Goal: Use online tool/utility: Utilize a website feature to perform a specific function

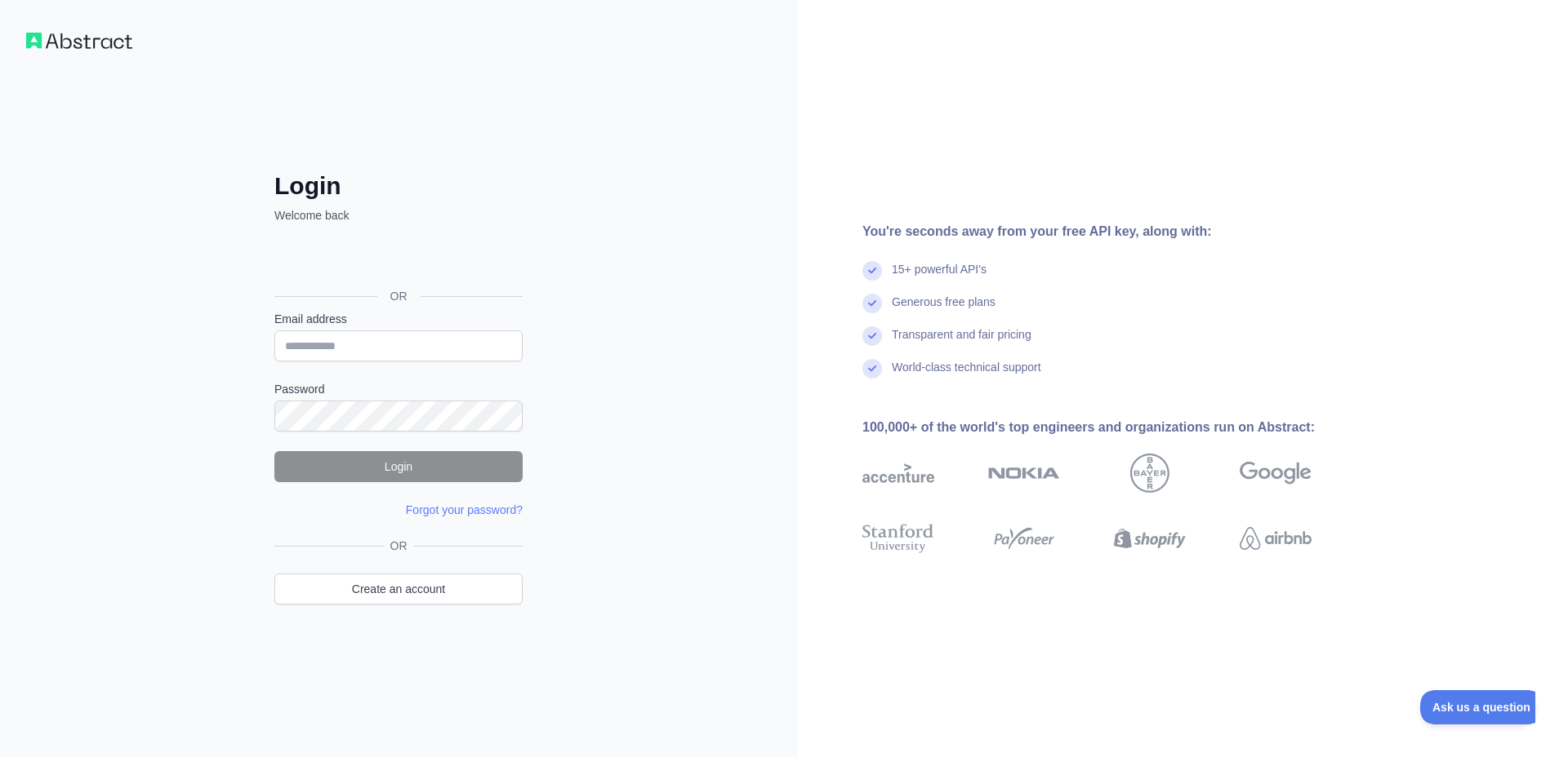
click at [406, 268] on div "تسجيل الدخول باستخدام حساب Google (يفتح الرابط في علامة تبويب جديدة)" at bounding box center [396, 259] width 245 height 35
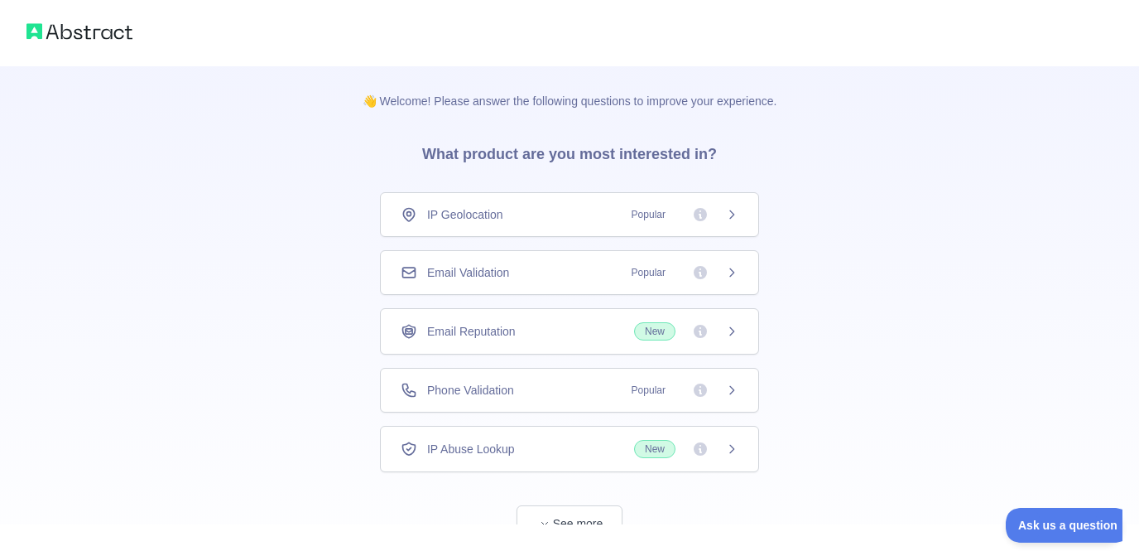
click at [679, 223] on div "IP Geolocation Popular" at bounding box center [569, 214] width 379 height 45
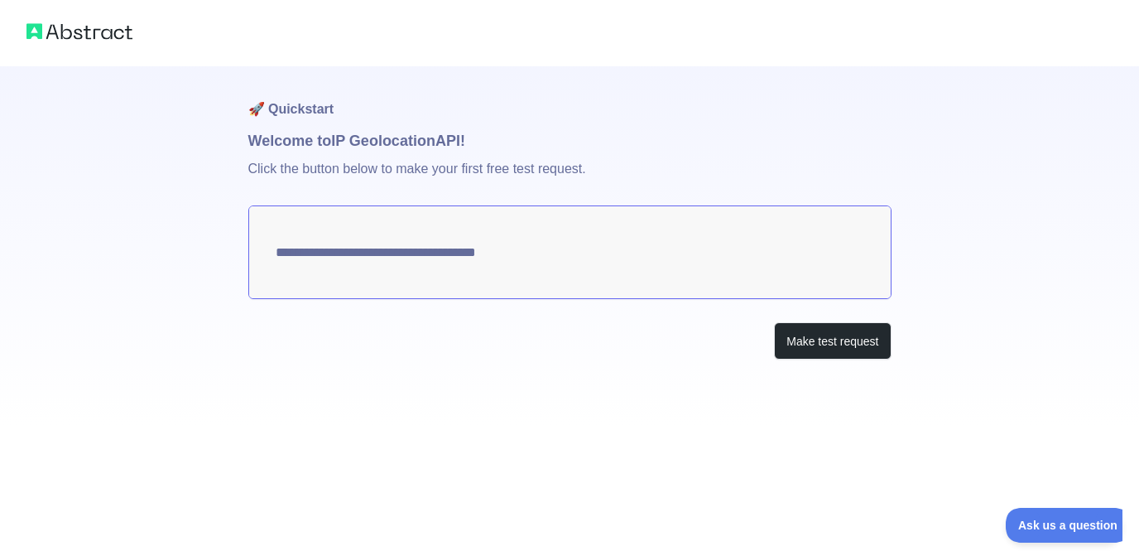
type textarea "**********"
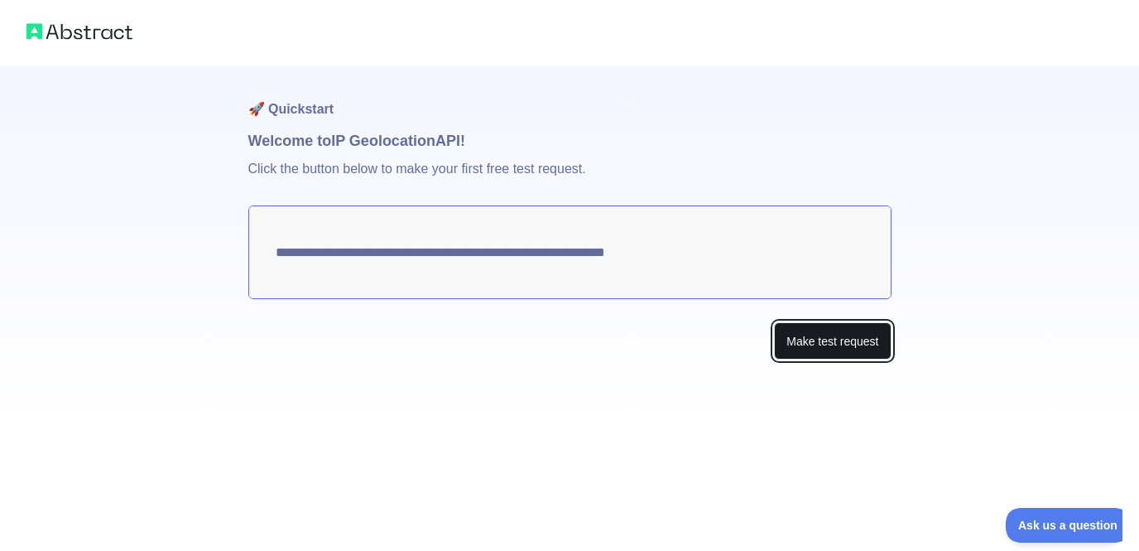
click at [843, 338] on button "Make test request" at bounding box center [832, 340] width 117 height 37
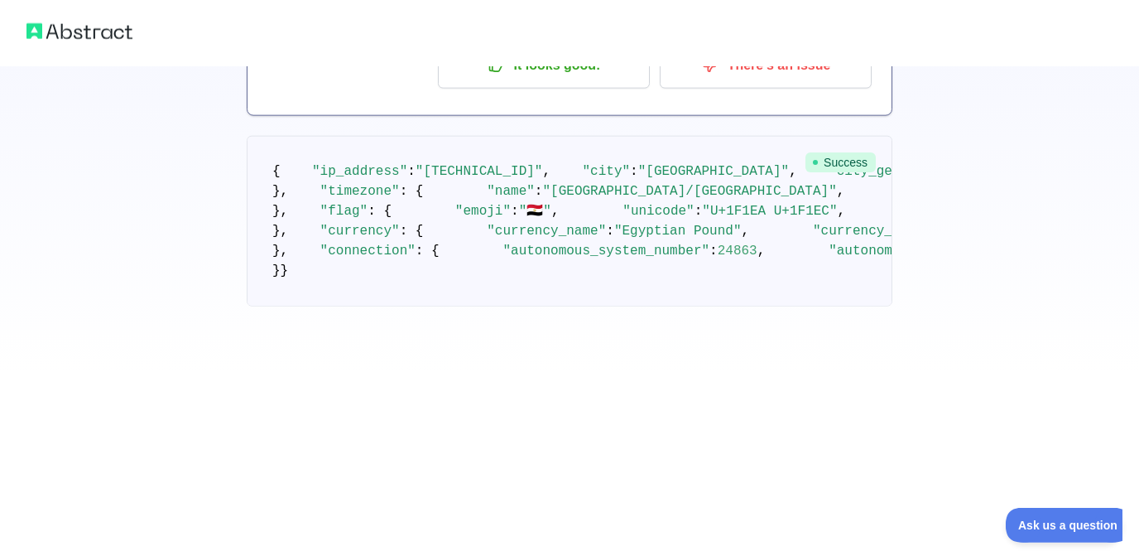
scroll to position [96, 0]
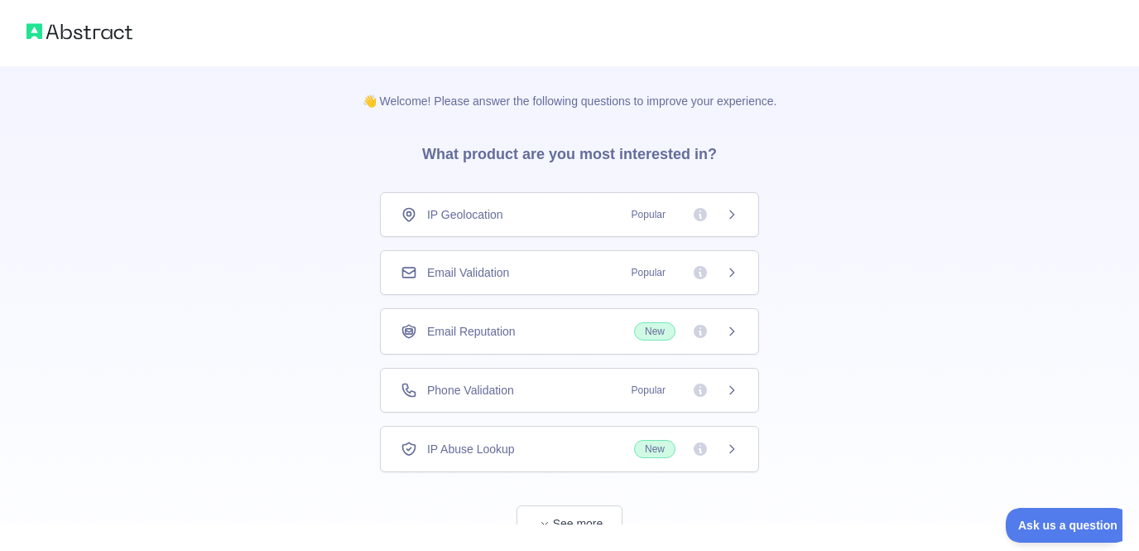
click at [619, 402] on div "Phone Validation Popular" at bounding box center [569, 390] width 379 height 45
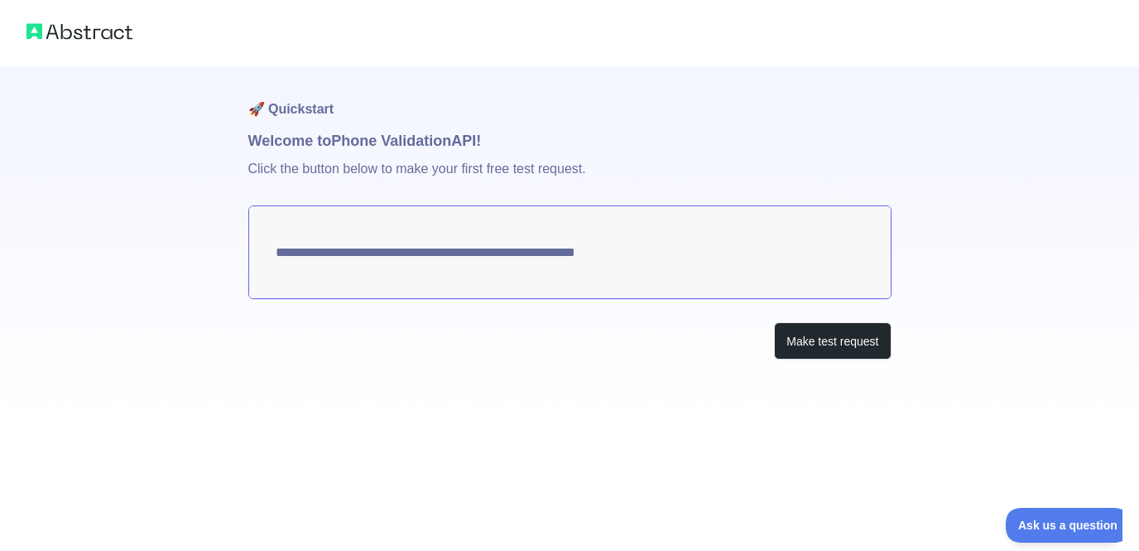
click at [670, 255] on textarea "**********" at bounding box center [569, 252] width 643 height 94
click at [638, 248] on textarea "**********" at bounding box center [569, 252] width 643 height 94
click at [828, 343] on button "Make test request" at bounding box center [832, 340] width 117 height 37
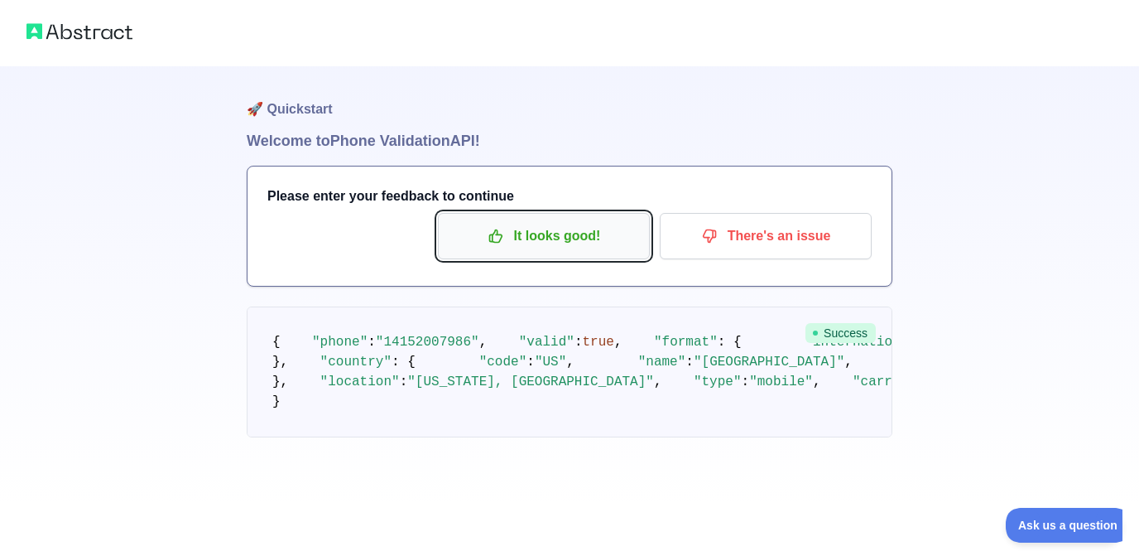
click at [599, 224] on p "It looks good!" at bounding box center [543, 236] width 187 height 28
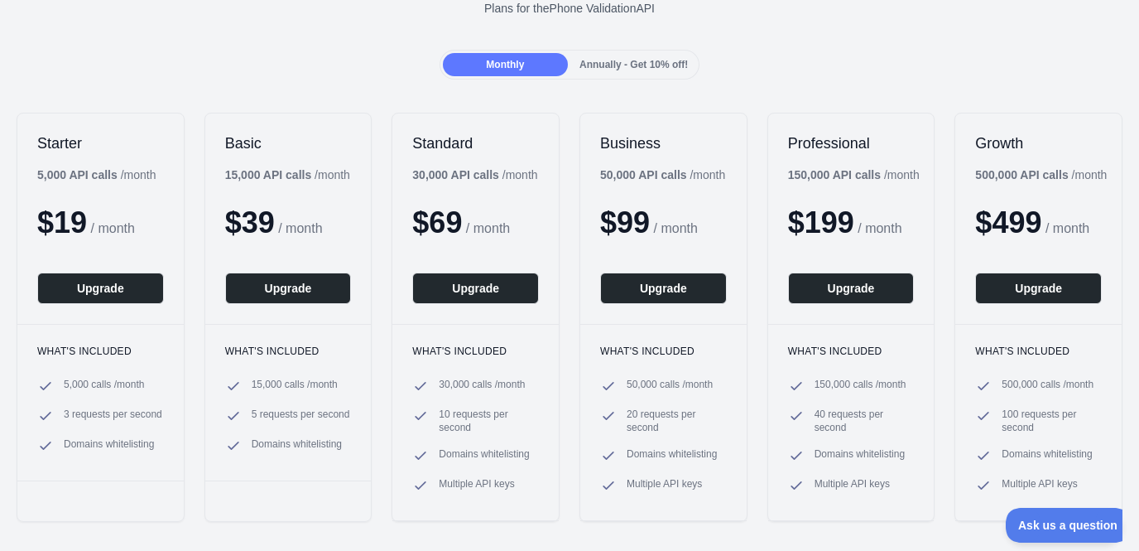
scroll to position [192, 0]
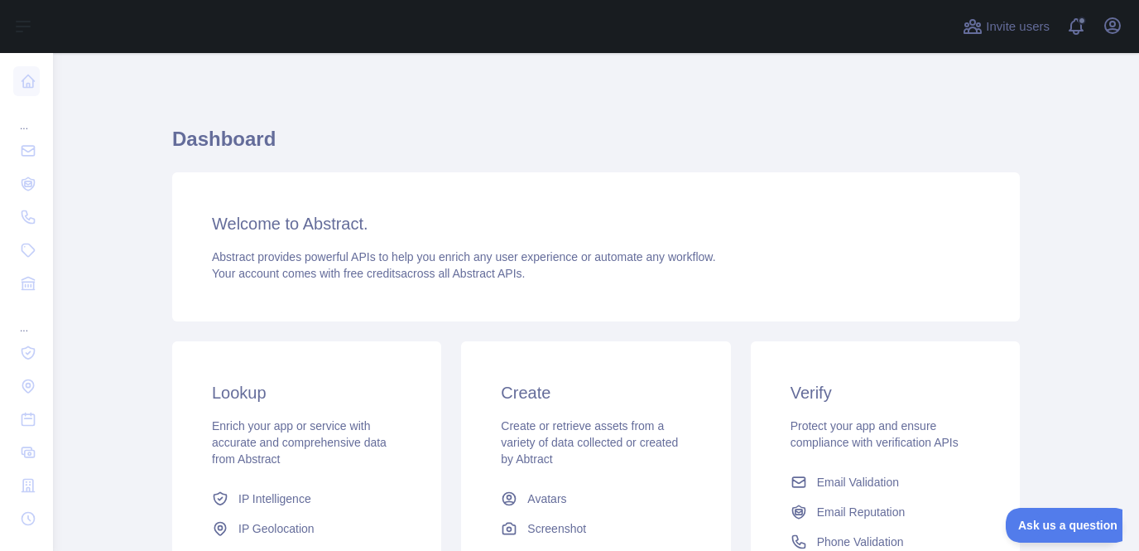
scroll to position [274, 0]
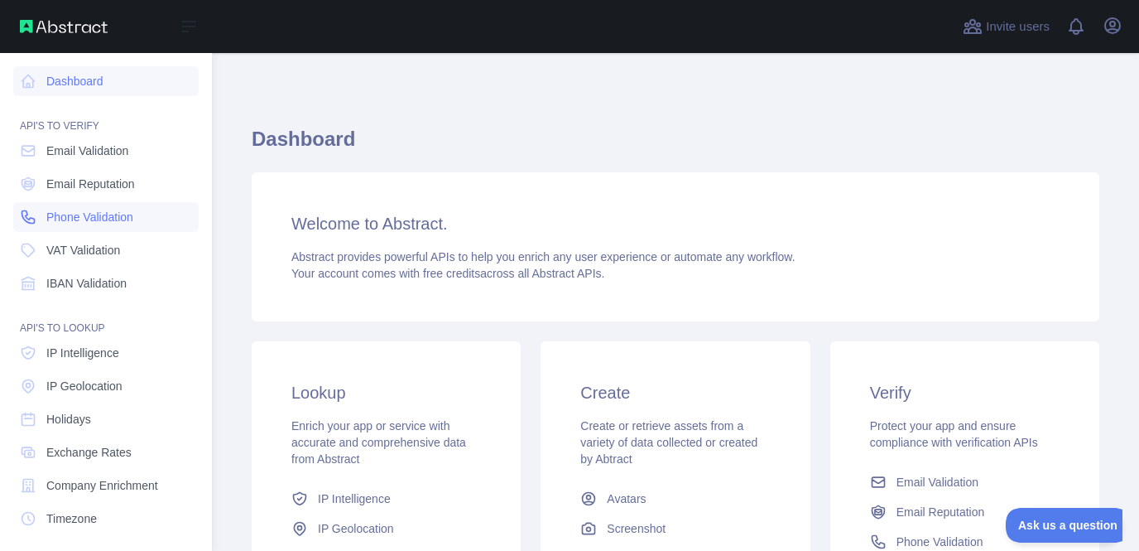
click at [110, 211] on span "Phone Validation" at bounding box center [89, 217] width 87 height 17
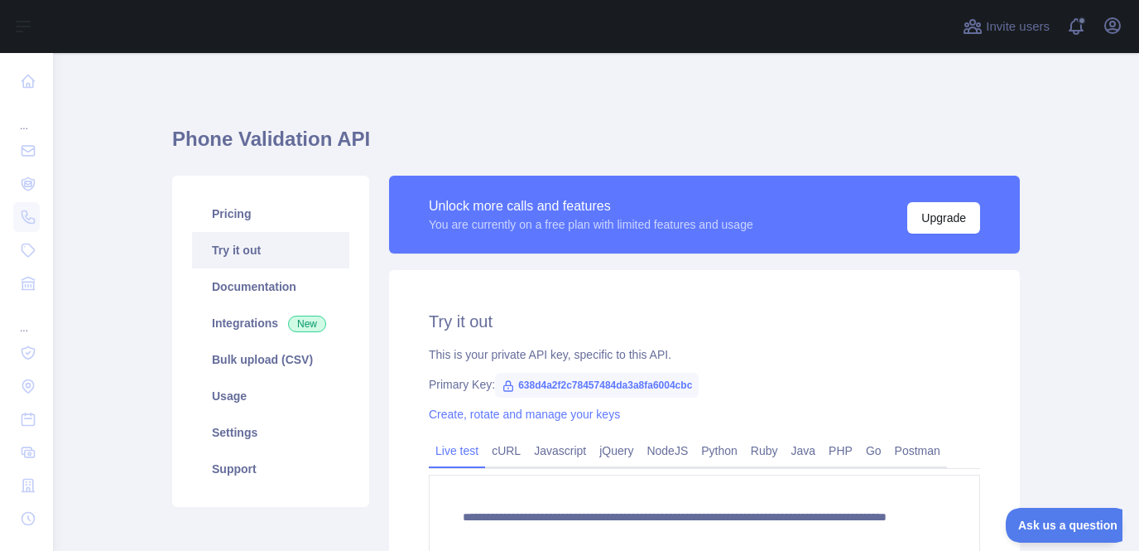
scroll to position [232, 0]
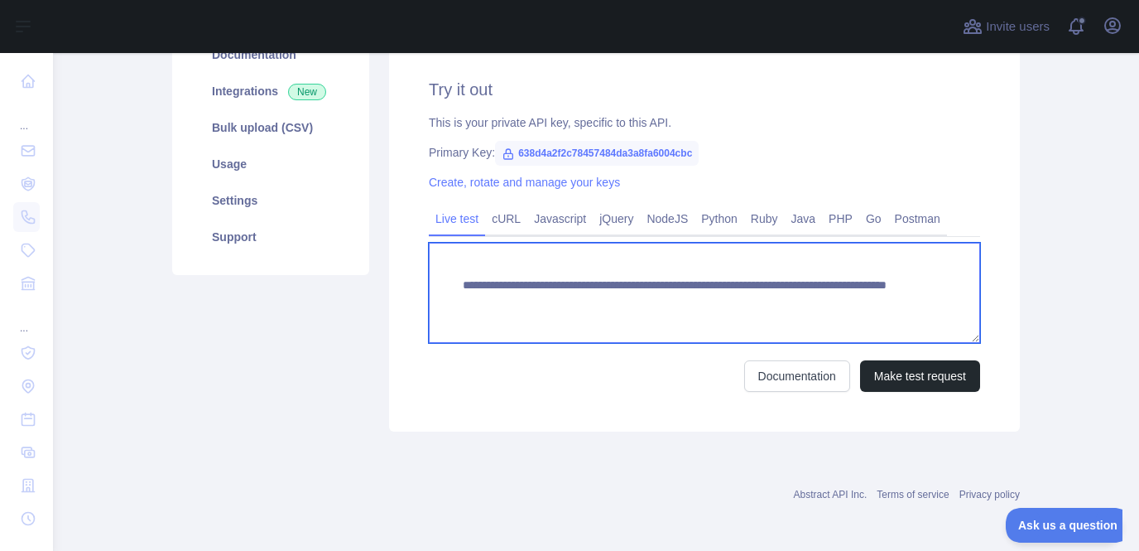
drag, startPoint x: 788, startPoint y: 299, endPoint x: 417, endPoint y: 290, distance: 371.9
click at [429, 290] on textarea "**********" at bounding box center [705, 293] width 552 height 100
paste textarea
click at [812, 311] on textarea "**********" at bounding box center [705, 293] width 552 height 100
drag, startPoint x: 831, startPoint y: 296, endPoint x: 757, endPoint y: 300, distance: 74.6
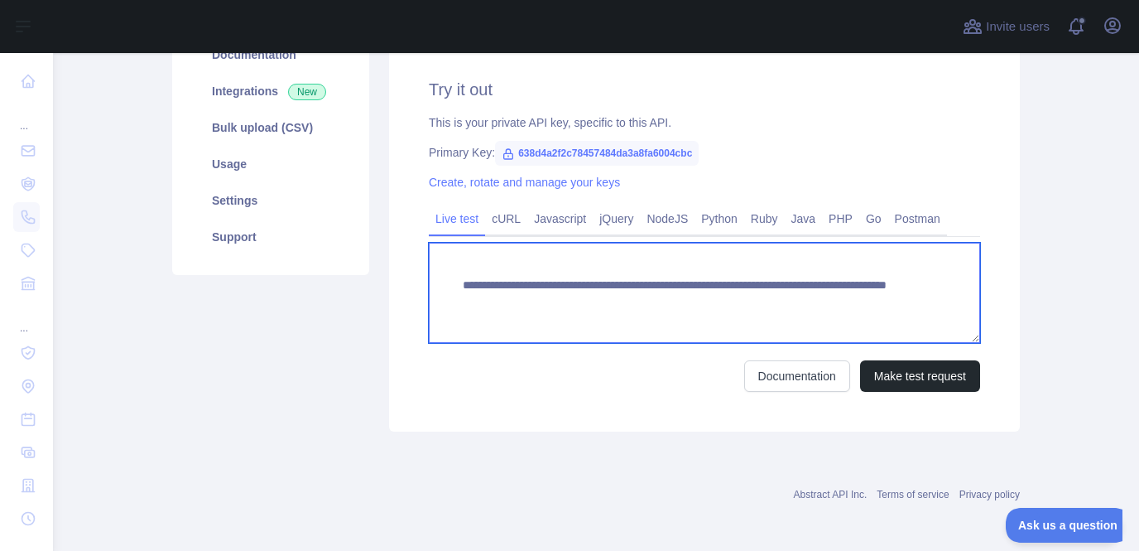
click at [757, 300] on textarea "**********" at bounding box center [705, 293] width 552 height 100
paste textarea "*****"
type textarea "**********"
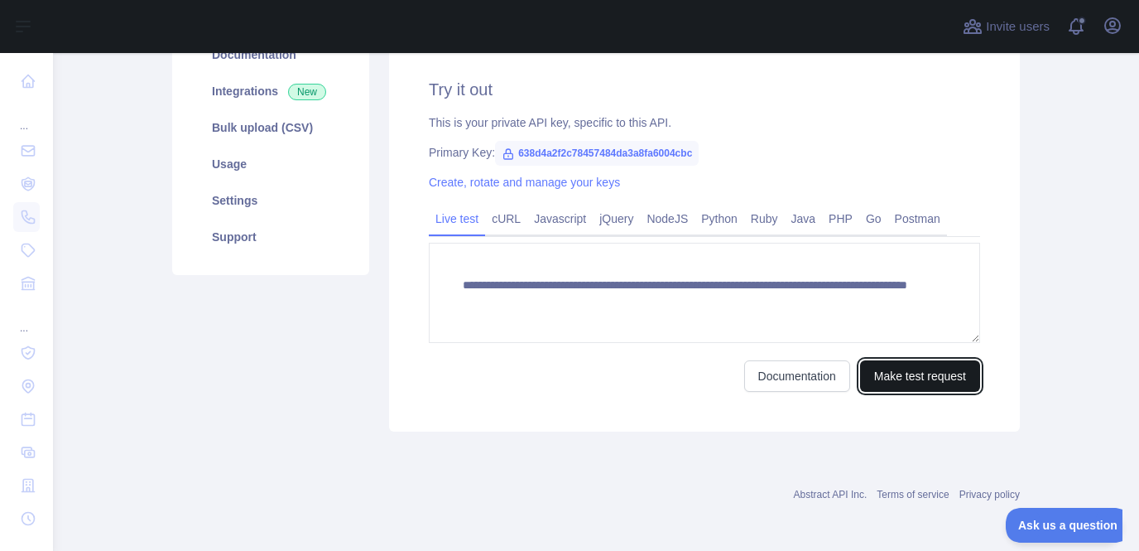
click at [925, 383] on button "Make test request" at bounding box center [920, 375] width 120 height 31
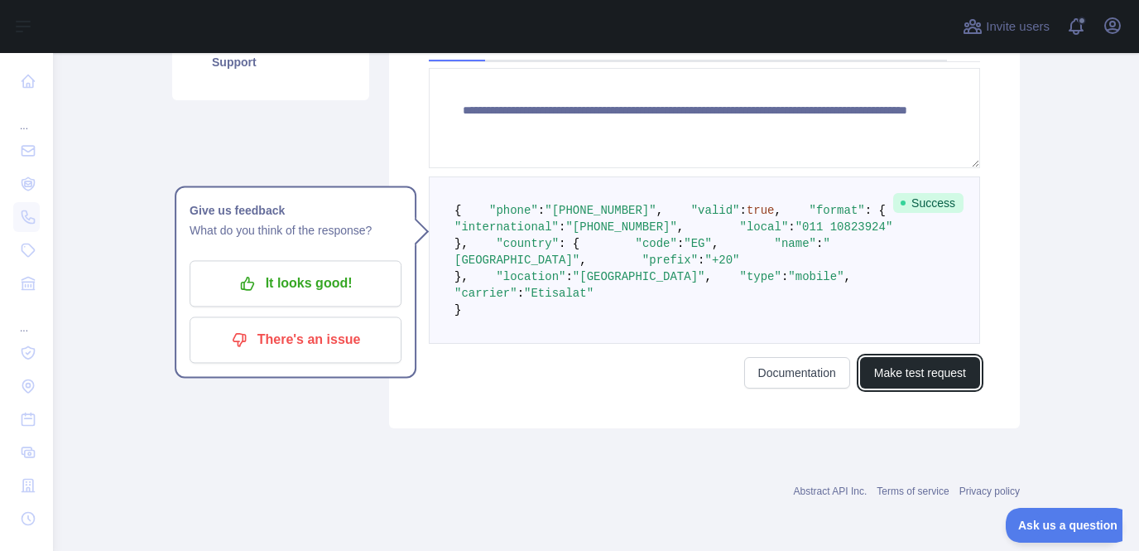
scroll to position [424, 0]
click at [650, 311] on pre "{ "phone" : "[PHONE_NUMBER]" , "valid" : true , "format" : { "international" : …" at bounding box center [705, 259] width 552 height 167
click at [566, 344] on pre "{ "phone" : "[PHONE_NUMBER]" , "valid" : true , "format" : { "international" : …" at bounding box center [705, 259] width 552 height 167
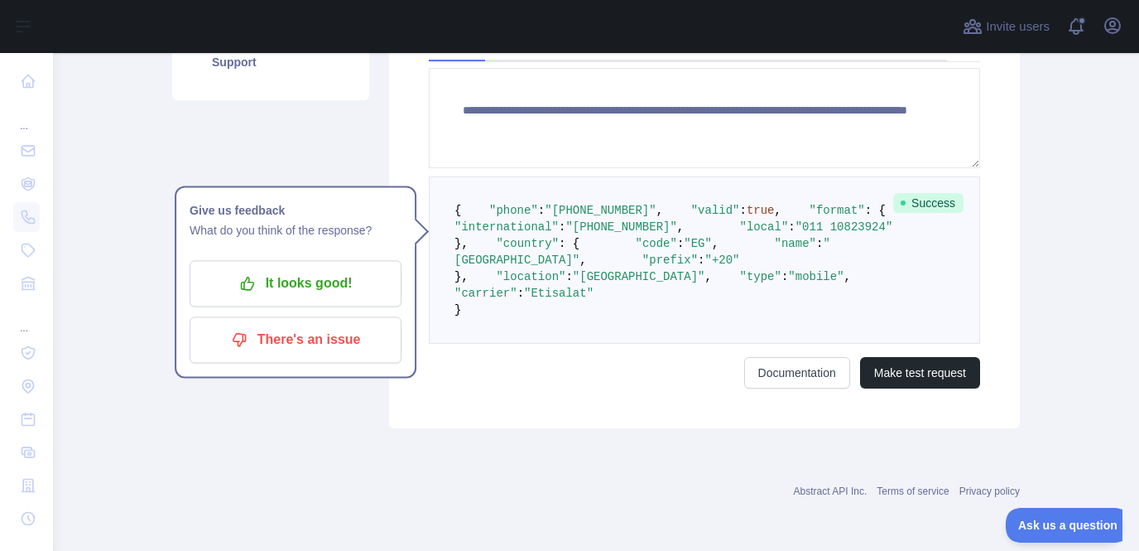
click at [560, 250] on span ": {" at bounding box center [569, 243] width 21 height 13
drag, startPoint x: 523, startPoint y: 311, endPoint x: 550, endPoint y: 339, distance: 38.6
click at [547, 316] on code "{ "phone" : "+201110823924" , "valid" : true , "format" : { "international" : "…" at bounding box center [698, 260] width 487 height 113
click at [775, 250] on span ""name"" at bounding box center [795, 243] width 41 height 13
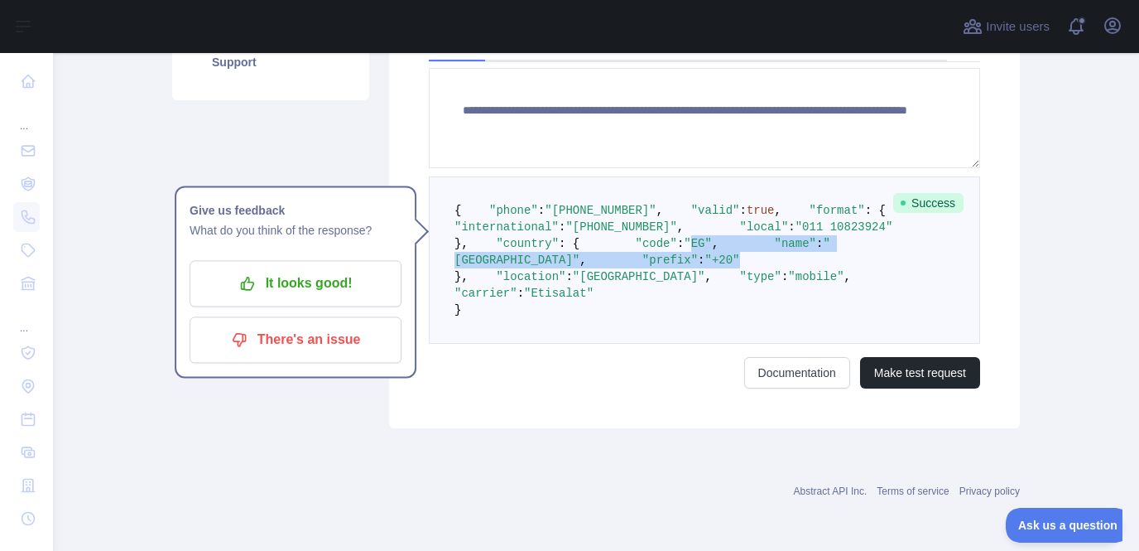
drag, startPoint x: 650, startPoint y: 349, endPoint x: 570, endPoint y: 324, distance: 84.3
click at [570, 324] on pre "{ "phone" : "+201110823924" , "valid" : true , "format" : { "international" : "…" at bounding box center [705, 259] width 552 height 167
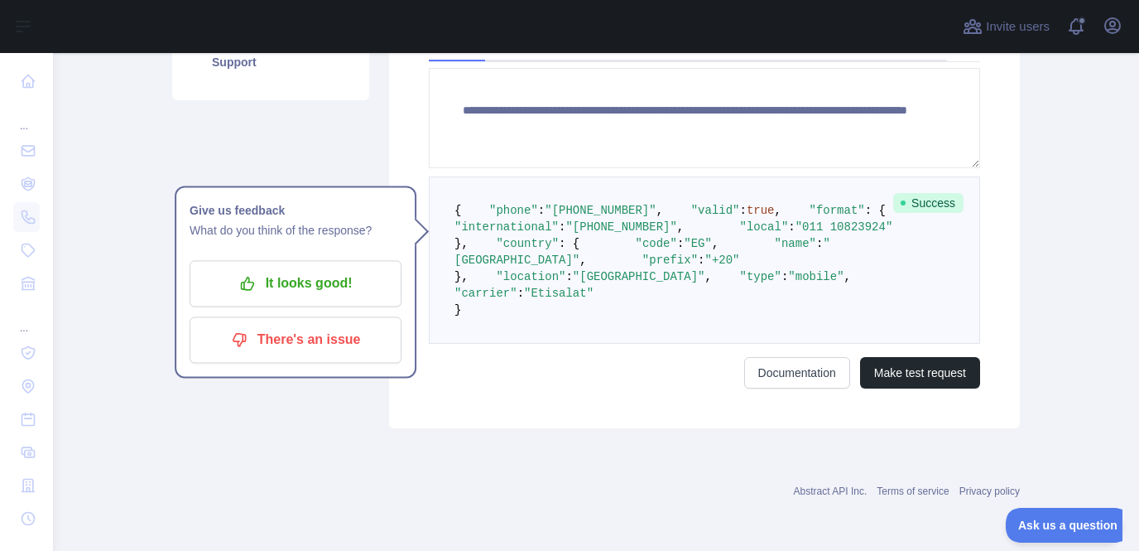
click at [684, 250] on span ""EG"" at bounding box center [698, 243] width 28 height 13
drag, startPoint x: 539, startPoint y: 308, endPoint x: 565, endPoint y: 341, distance: 41.9
click at [565, 316] on code "{ "phone" : "+201110823924" , "valid" : true , "format" : { "international" : "…" at bounding box center [698, 260] width 487 height 113
click at [817, 250] on span ":" at bounding box center [820, 243] width 7 height 13
drag, startPoint x: 546, startPoint y: 317, endPoint x: 568, endPoint y: 365, distance: 53.0
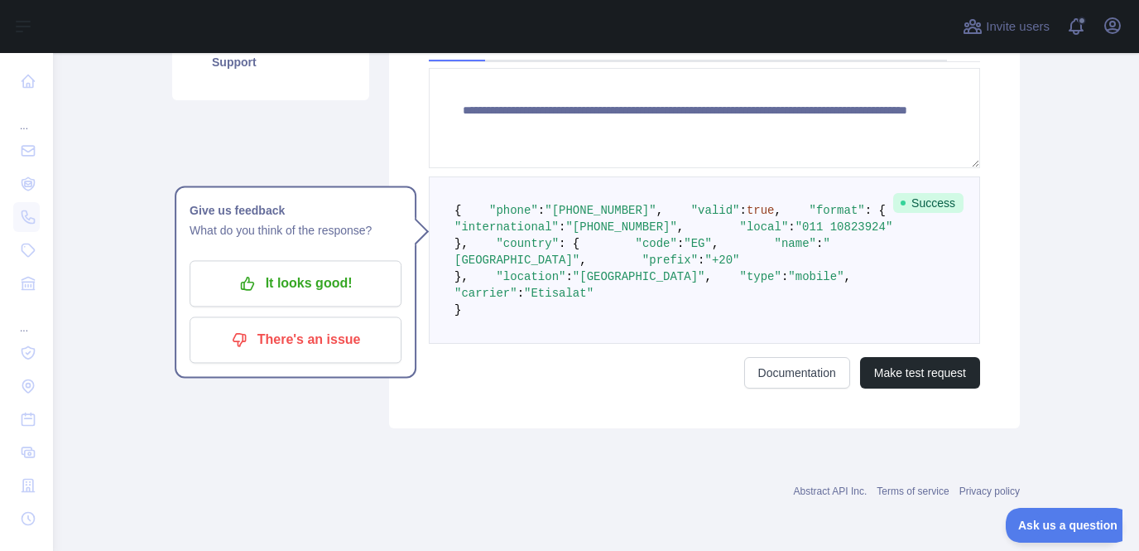
click at [568, 344] on pre "{ "phone" : "+201110823924" , "valid" : true , "format" : { "international" : "…" at bounding box center [705, 259] width 552 height 167
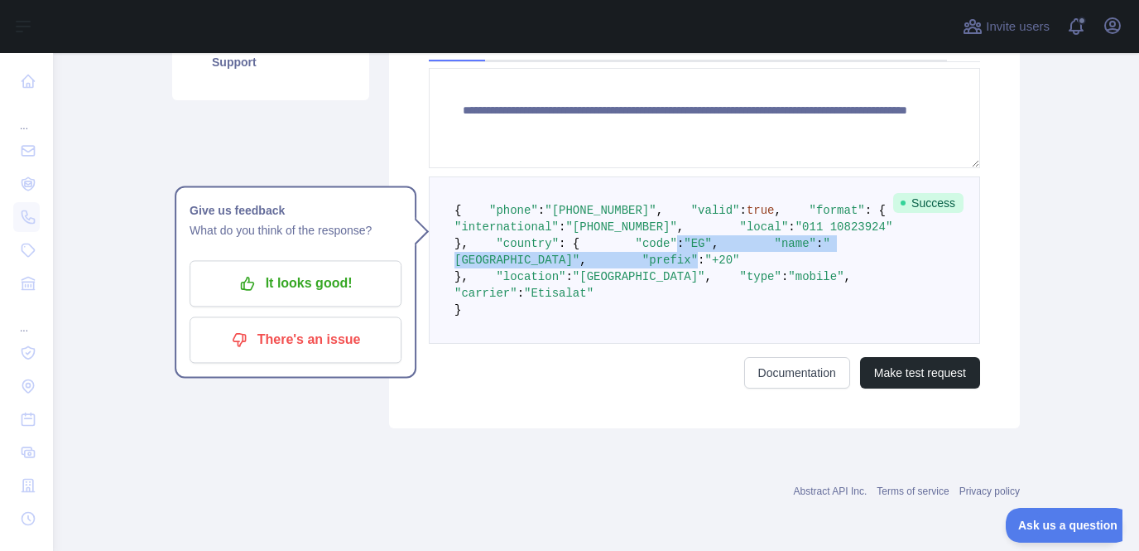
drag, startPoint x: 567, startPoint y: 364, endPoint x: 551, endPoint y: 330, distance: 37.8
click at [551, 330] on pre "{ "phone" : "+201110823924" , "valid" : true , "format" : { "international" : "…" at bounding box center [705, 259] width 552 height 167
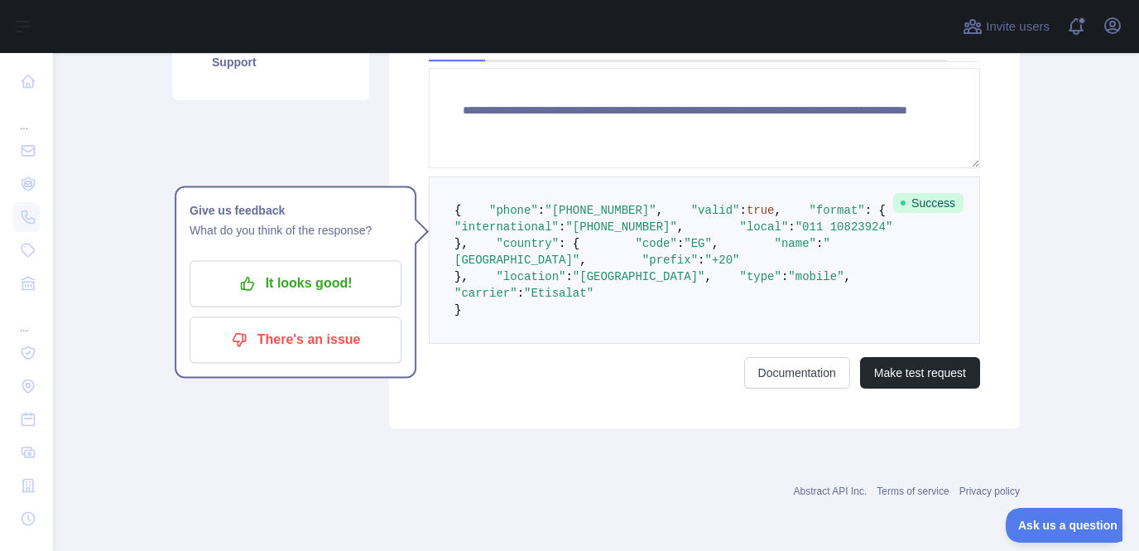
click at [551, 330] on pre "{ "phone" : "+201110823924" , "valid" : true , "format" : { "international" : "…" at bounding box center [705, 259] width 552 height 167
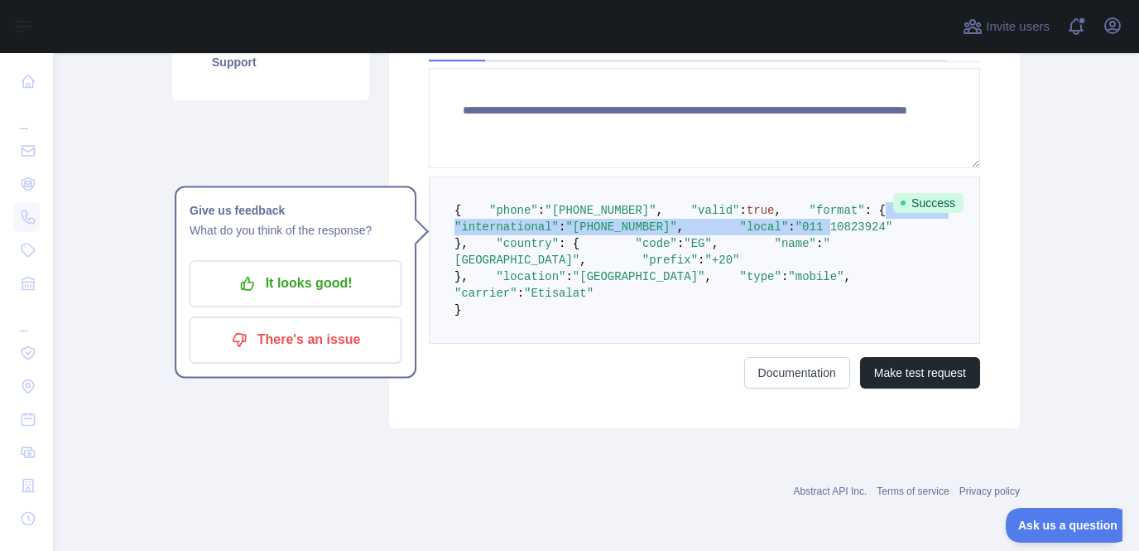
drag, startPoint x: 605, startPoint y: 273, endPoint x: 610, endPoint y: 283, distance: 11.5
click at [610, 283] on pre "{ "phone" : "+201110823924" , "valid" : true , "format" : { "international" : "…" at bounding box center [705, 259] width 552 height 167
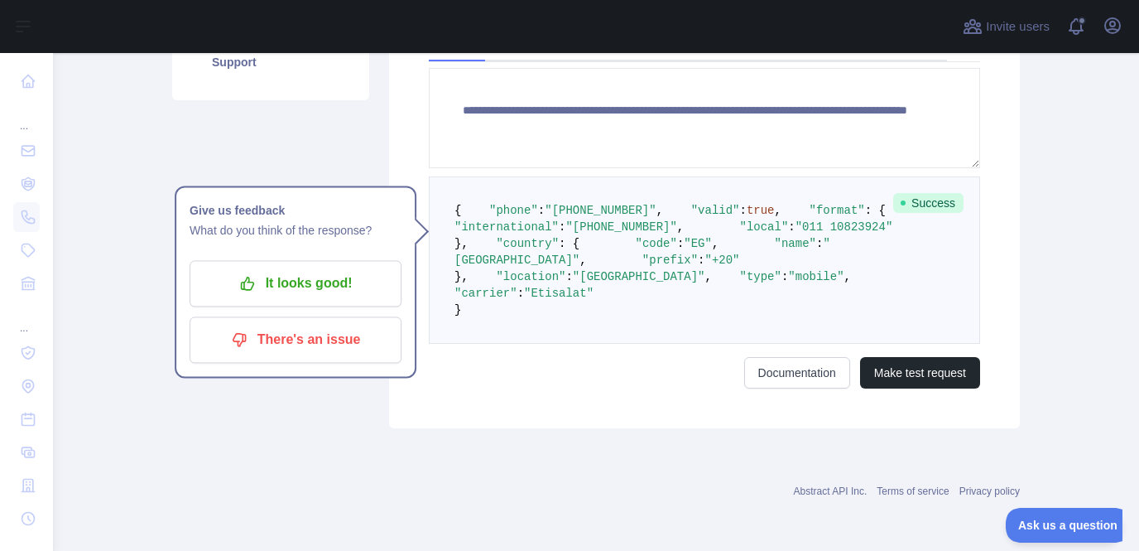
click at [610, 283] on pre "{ "phone" : "+201110823924" , "valid" : true , "format" : { "international" : "…" at bounding box center [705, 259] width 552 height 167
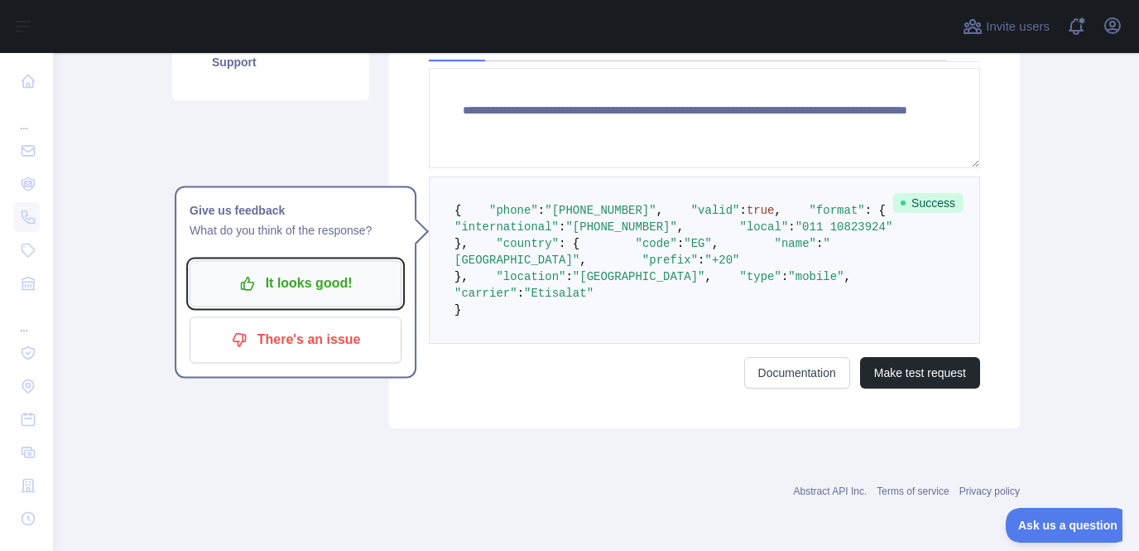
click at [335, 283] on button "It looks good!" at bounding box center [296, 283] width 212 height 46
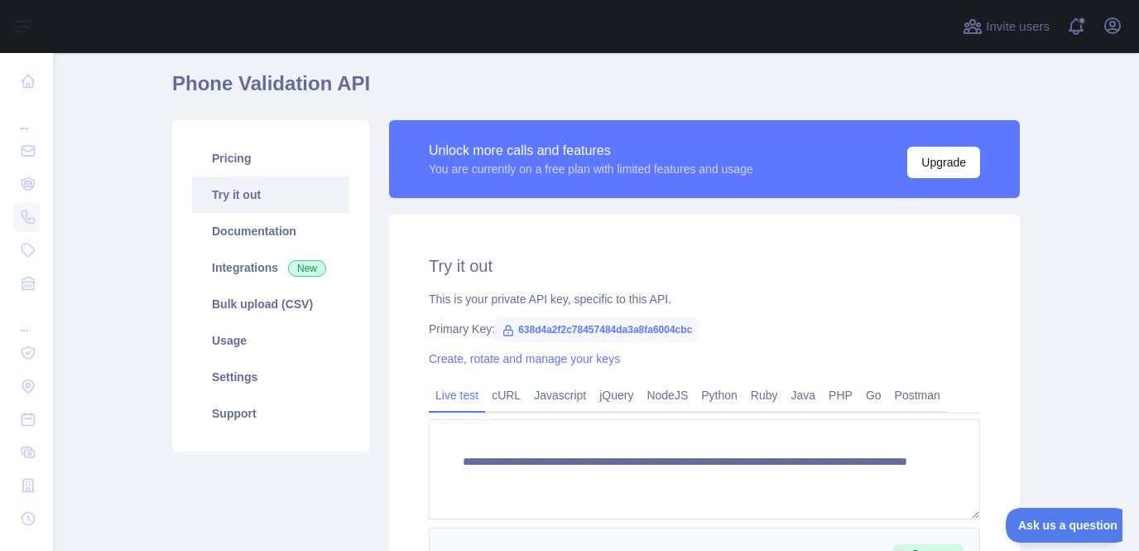
scroll to position [0, 0]
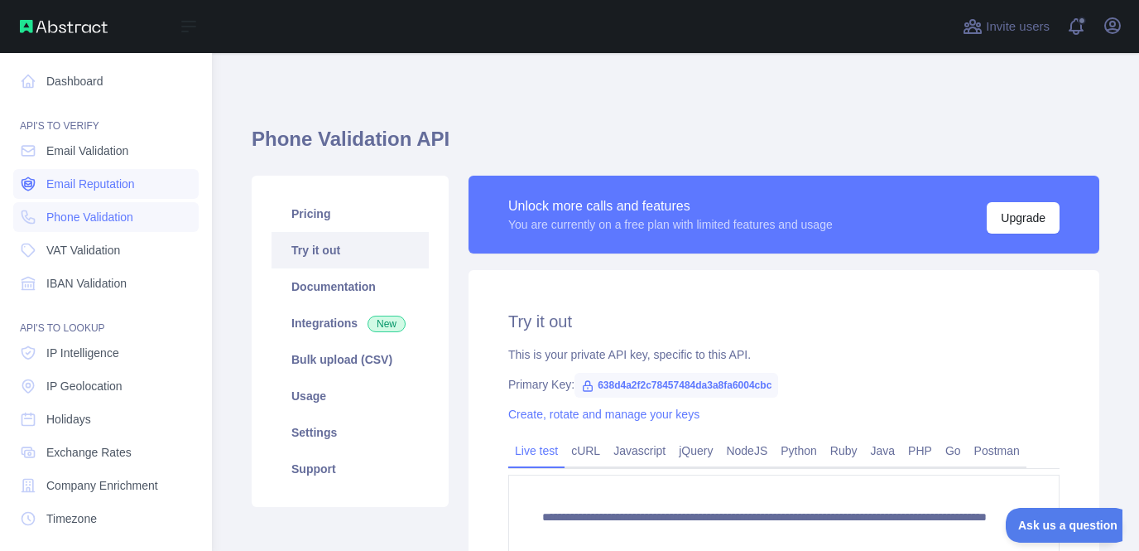
click at [94, 176] on link "Email Reputation" at bounding box center [105, 184] width 185 height 30
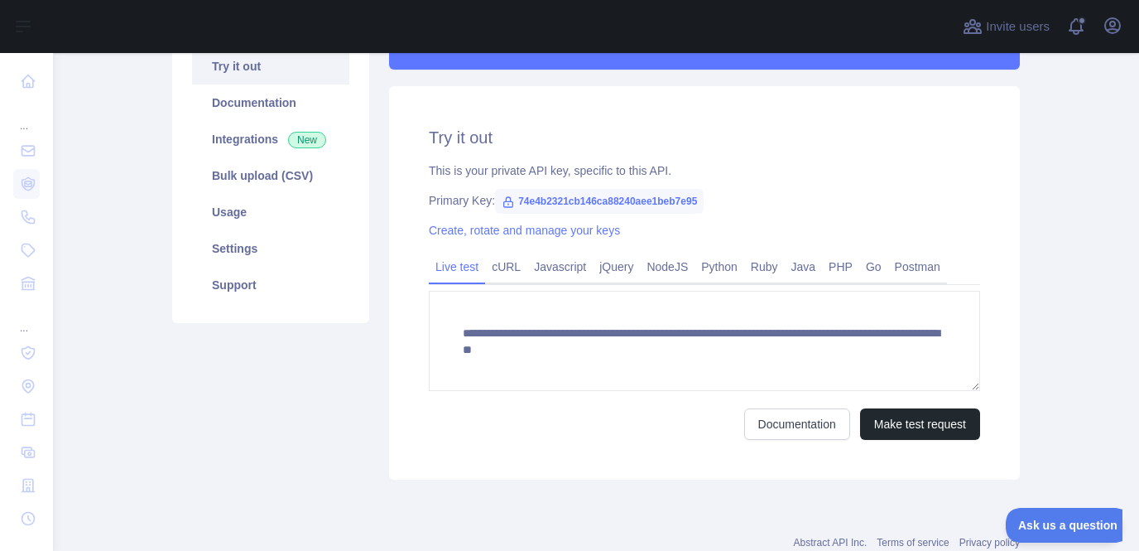
scroll to position [232, 0]
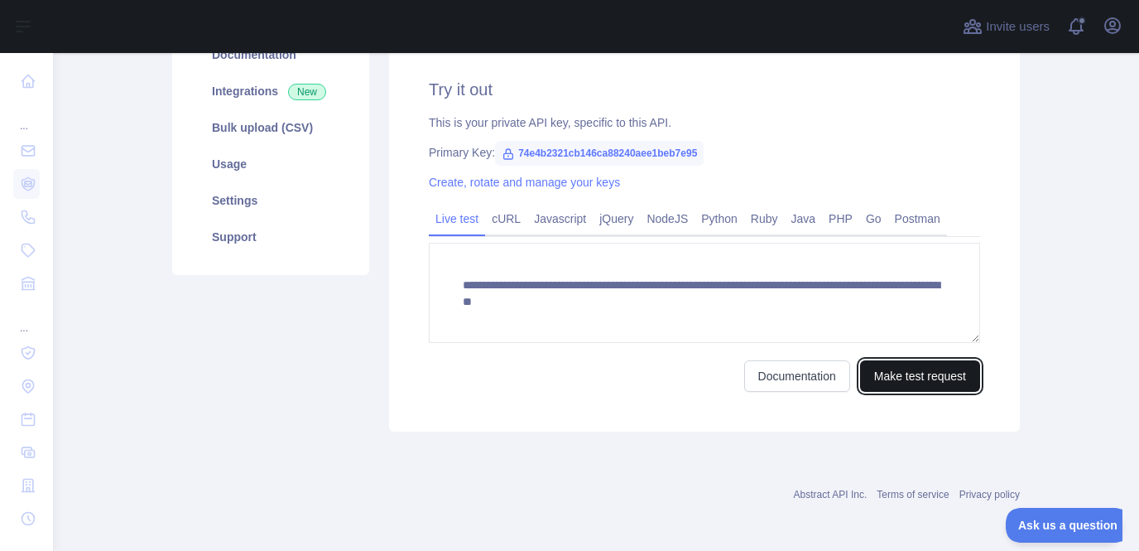
click at [908, 384] on button "Make test request" at bounding box center [920, 375] width 120 height 31
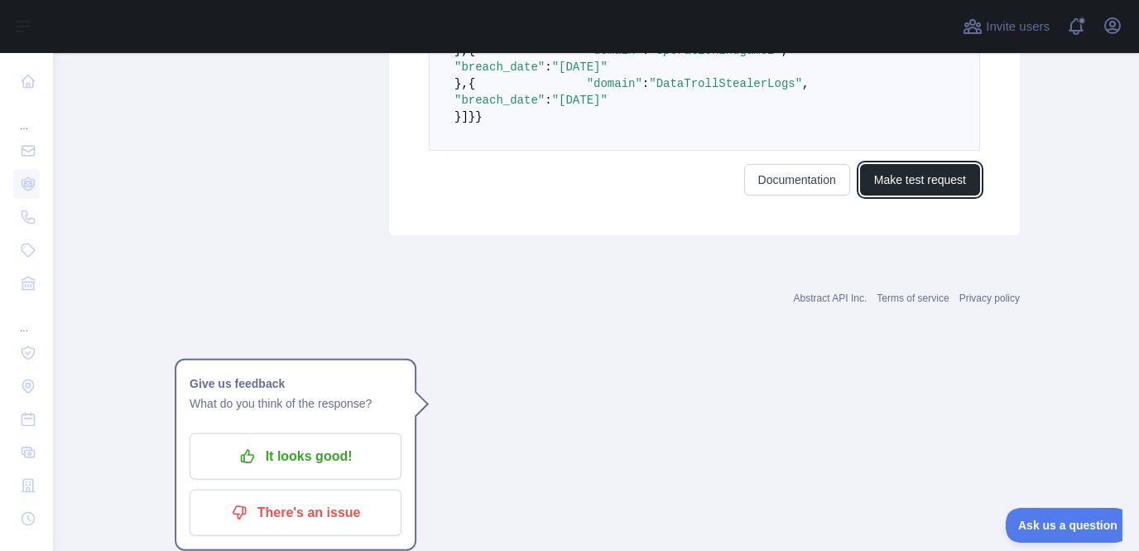
scroll to position [1385, 0]
click at [739, 24] on span ""AlienStealerLogs"" at bounding box center [711, 17] width 125 height 13
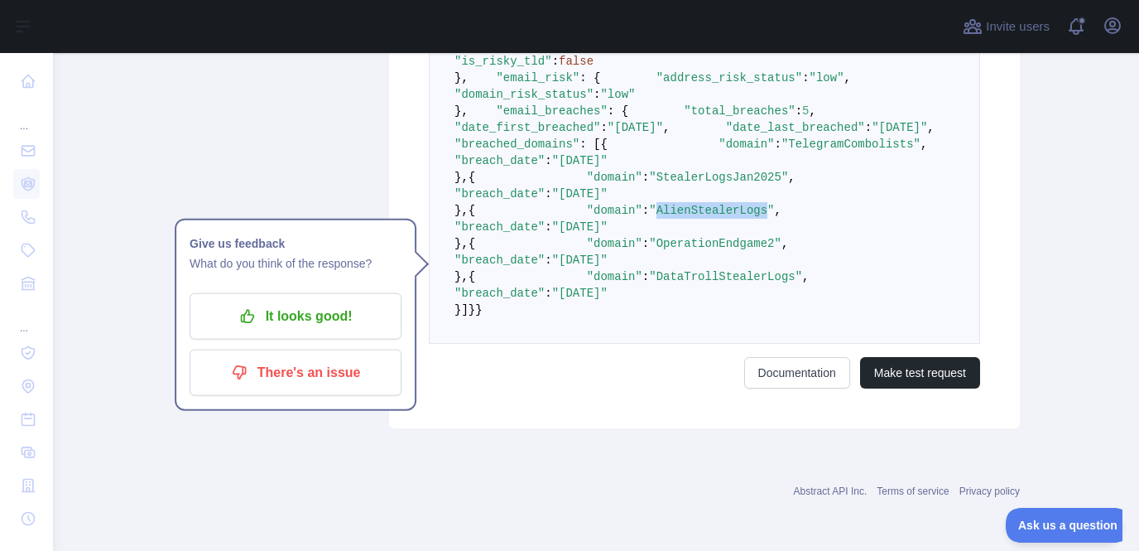
scroll to position [808, 0]
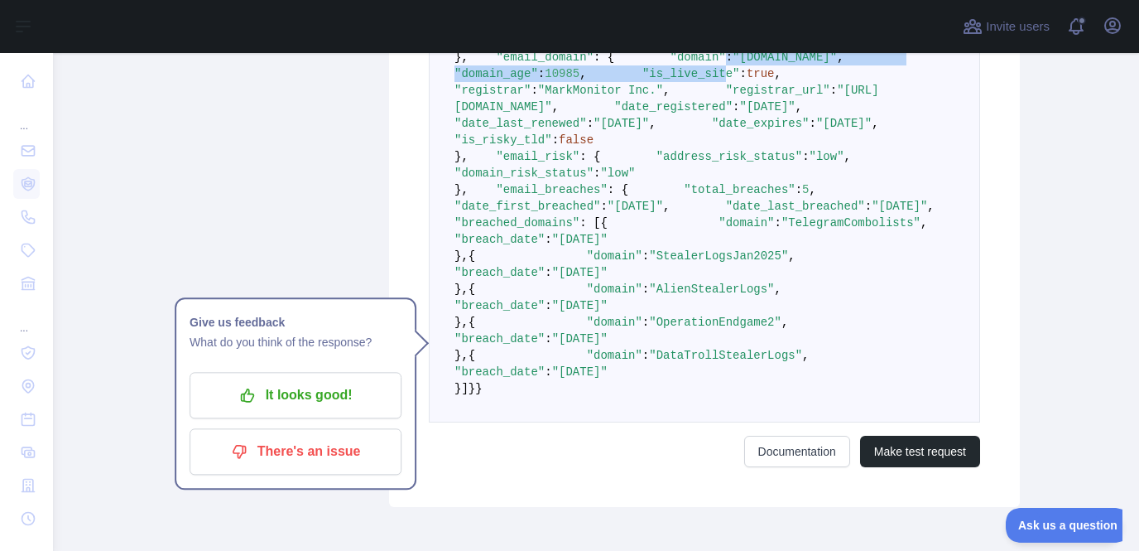
click at [595, 395] on code "{ "email_address" : "anythingddqqelse@gmail.com" , "email_deliverability" : { "…" at bounding box center [747, 98] width 585 height 593
click at [537, 97] on span ":" at bounding box center [534, 90] width 7 height 13
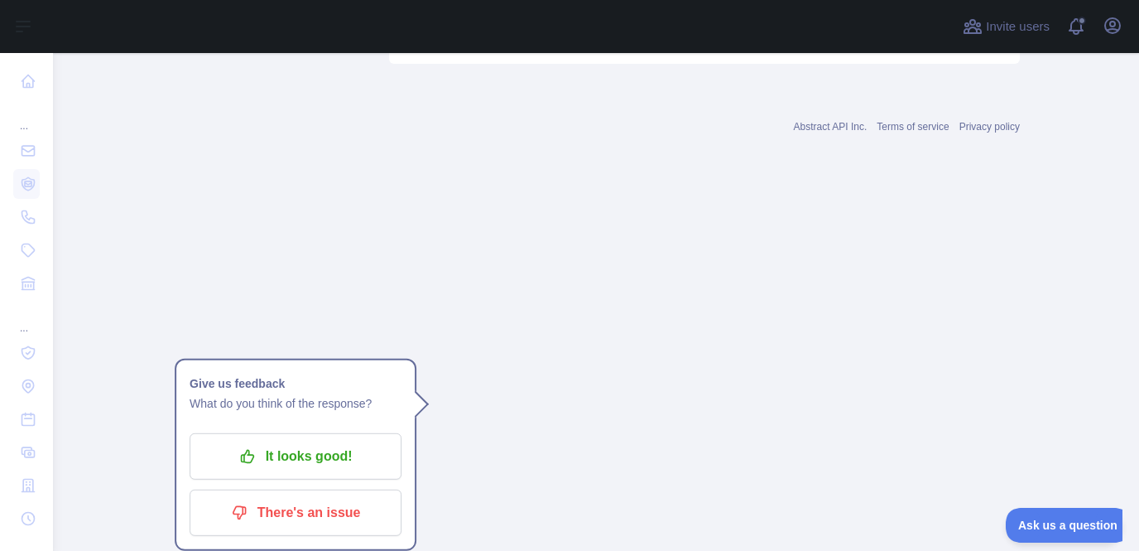
scroll to position [1578, 0]
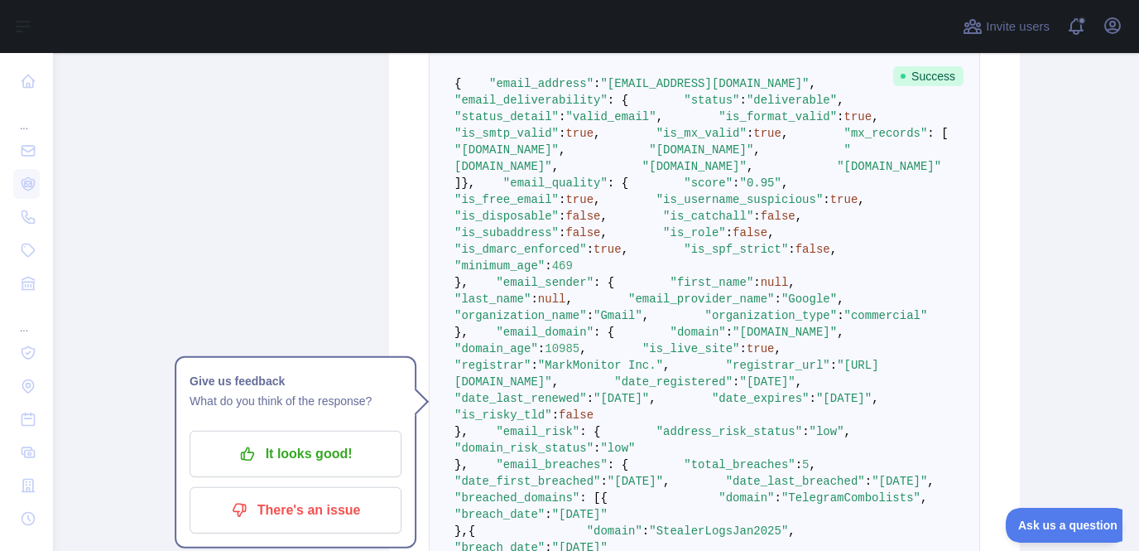
type textarea "**********"
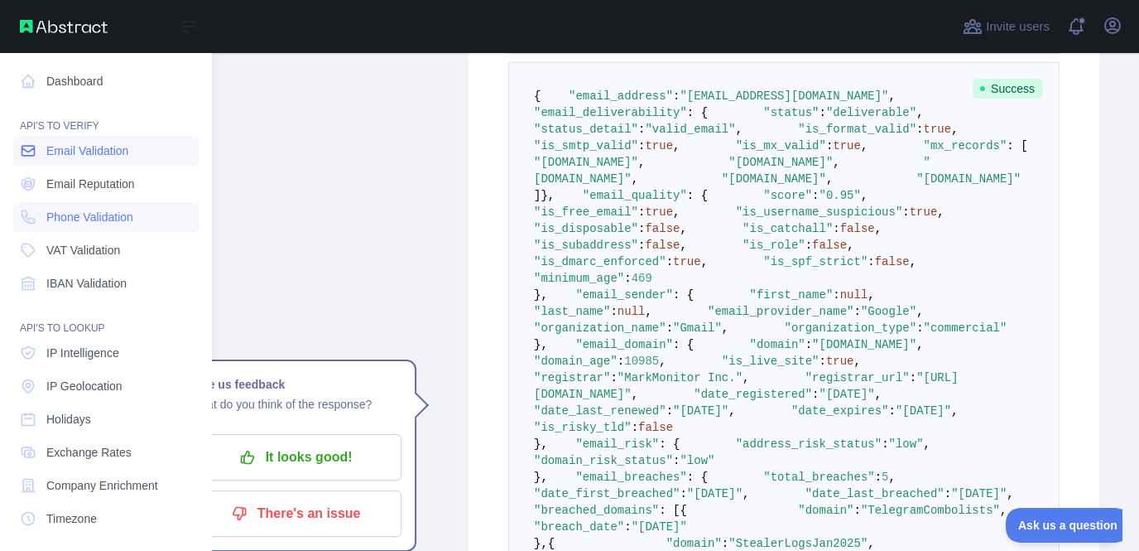
click at [138, 165] on link "Email Validation" at bounding box center [105, 151] width 185 height 30
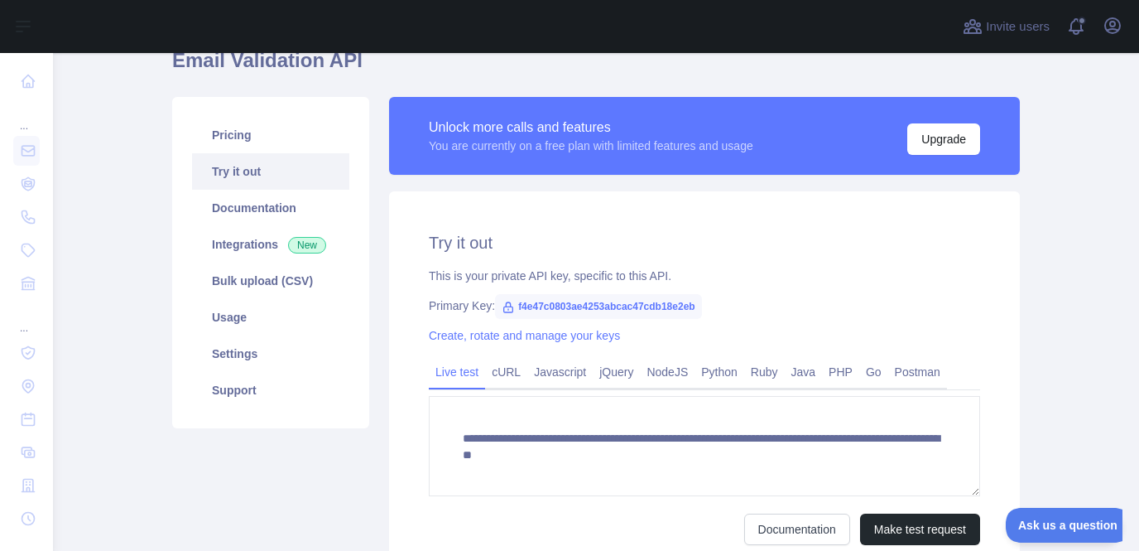
scroll to position [232, 0]
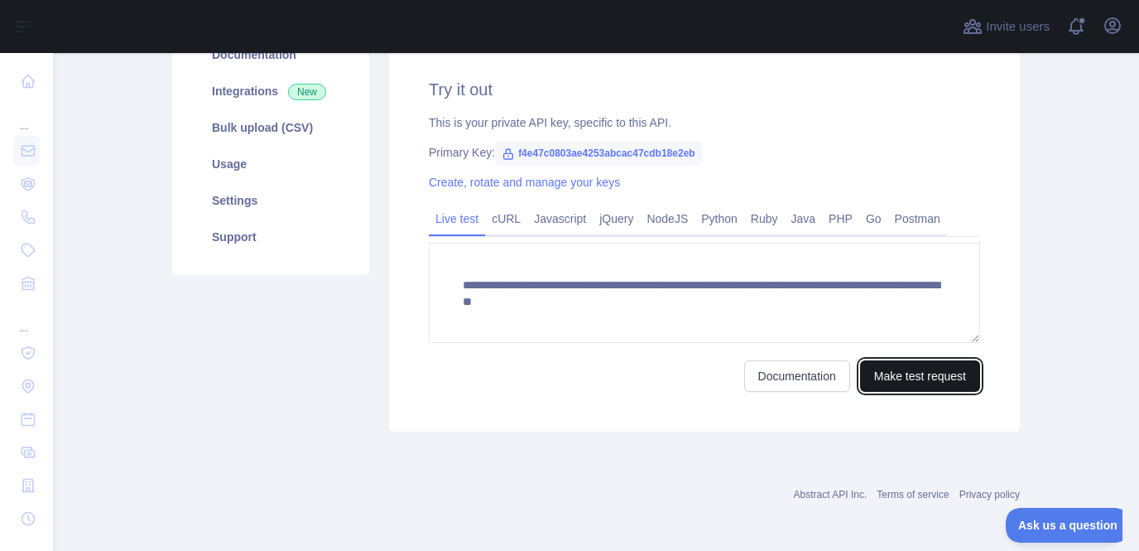
click at [944, 366] on button "Make test request" at bounding box center [920, 375] width 120 height 31
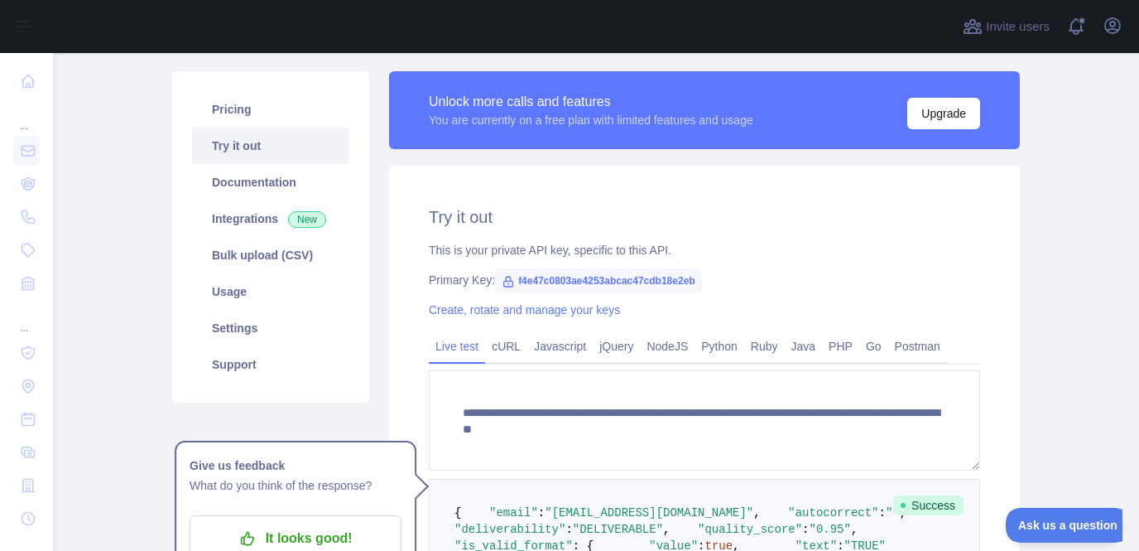
scroll to position [80, 0]
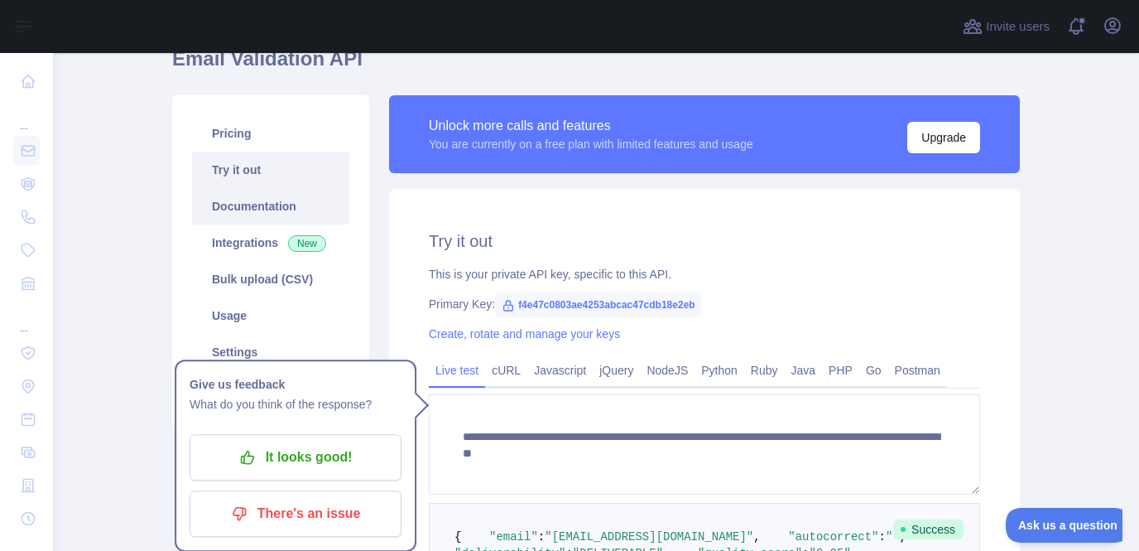
click at [250, 222] on link "Documentation" at bounding box center [270, 206] width 157 height 36
